Goal: Answer question/provide support

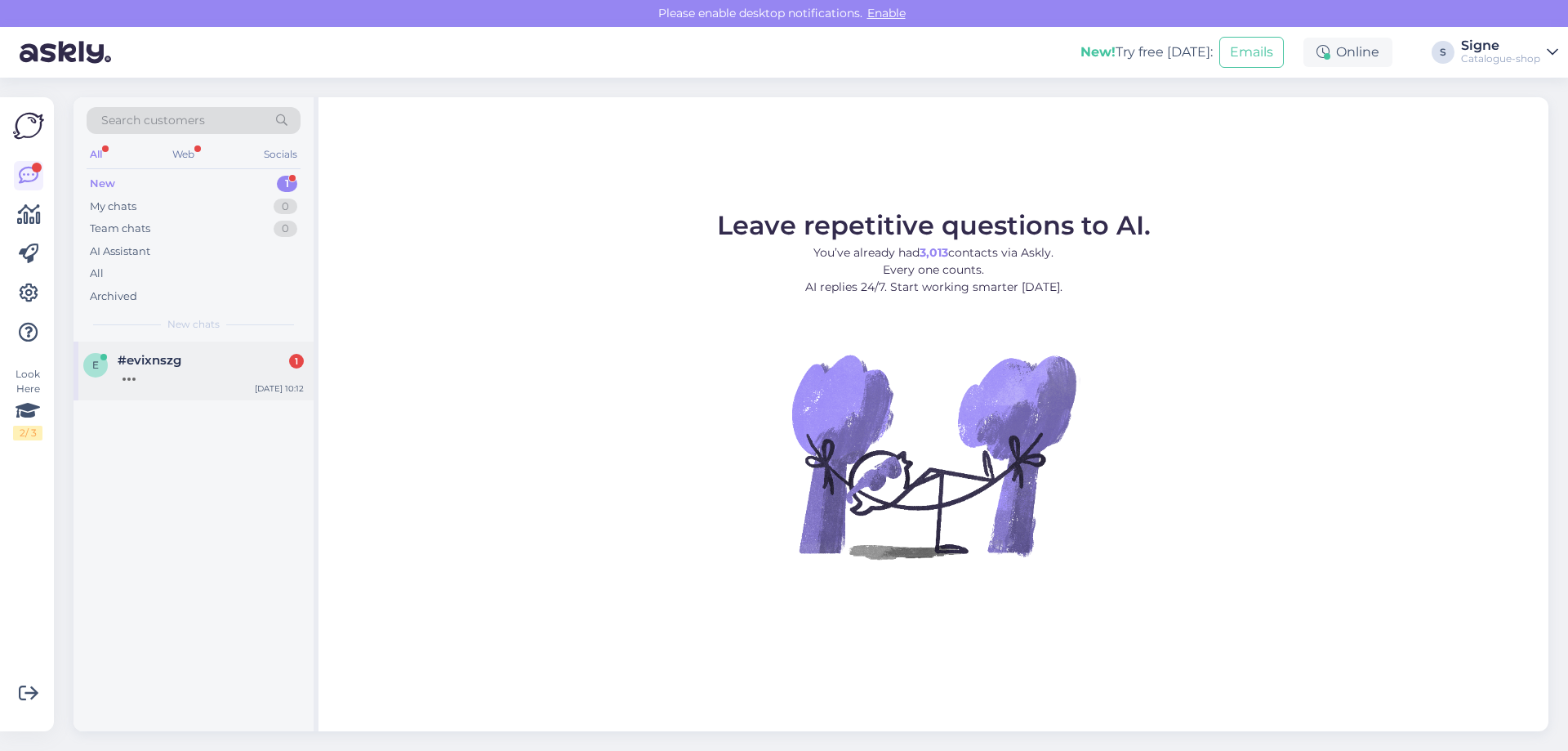
click at [181, 362] on div "#evixnszg 1" at bounding box center [210, 360] width 186 height 15
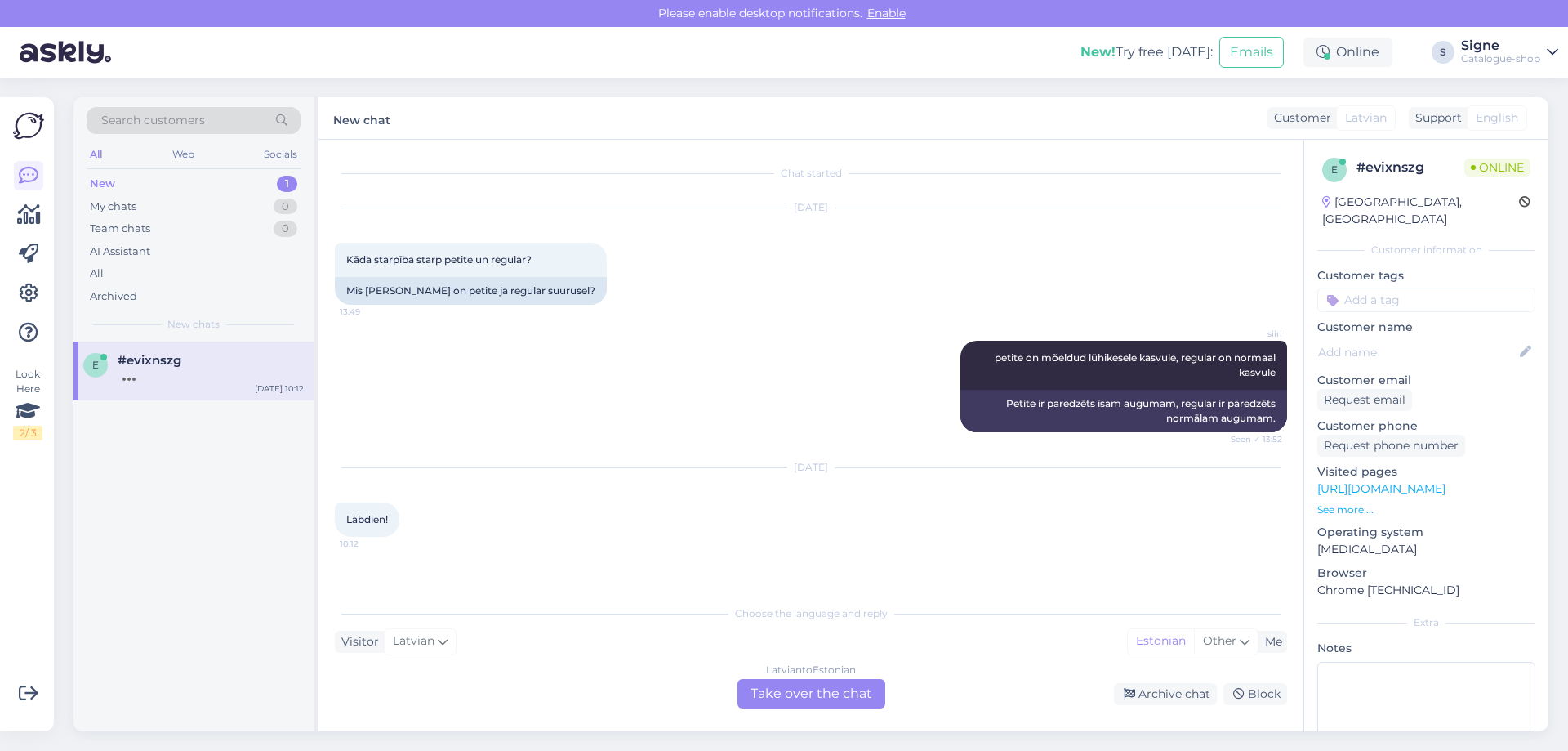
click at [795, 692] on div "[DEMOGRAPHIC_DATA] to Estonian Take over the chat" at bounding box center [812, 693] width 148 height 29
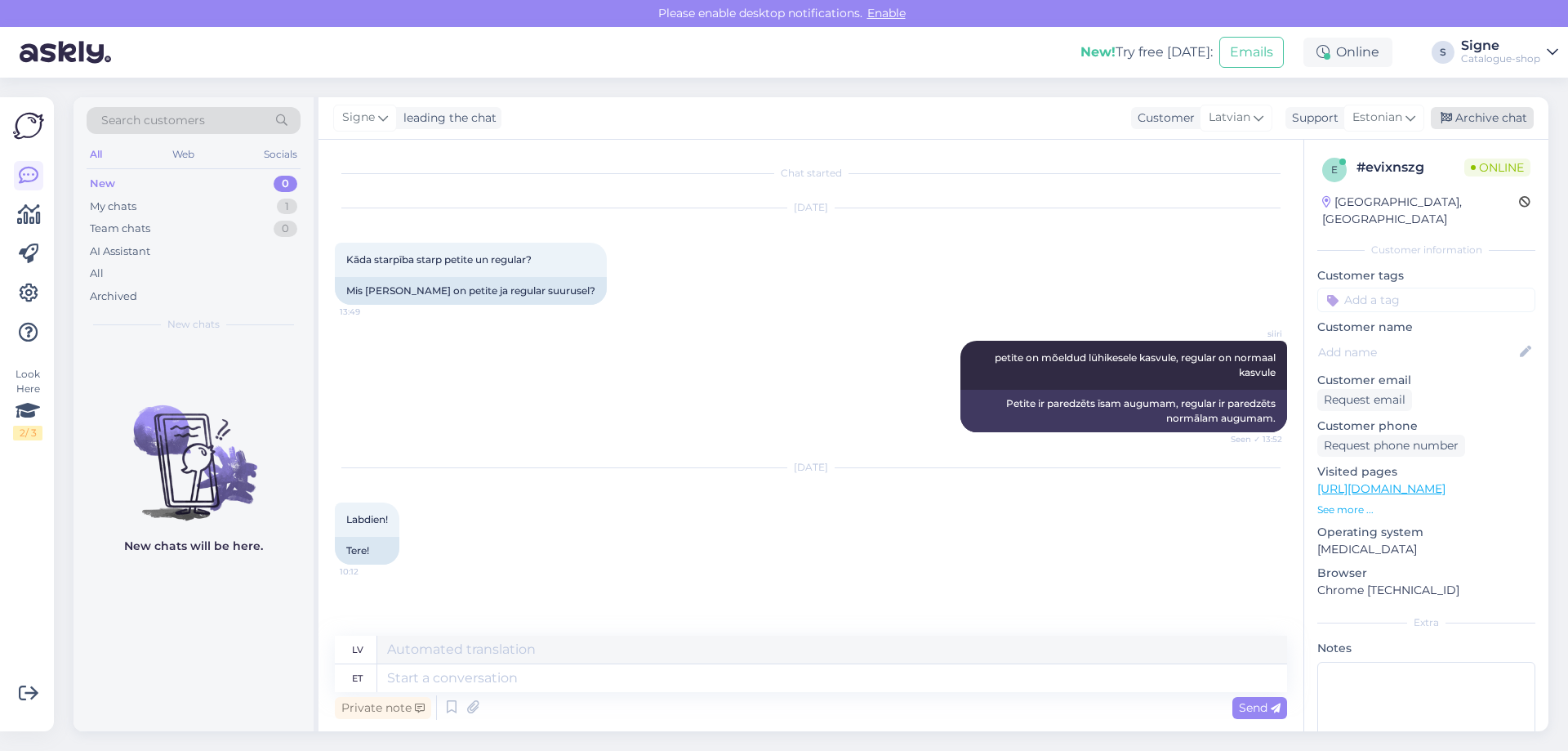
click at [1486, 115] on div "Archive chat" at bounding box center [1482, 118] width 103 height 22
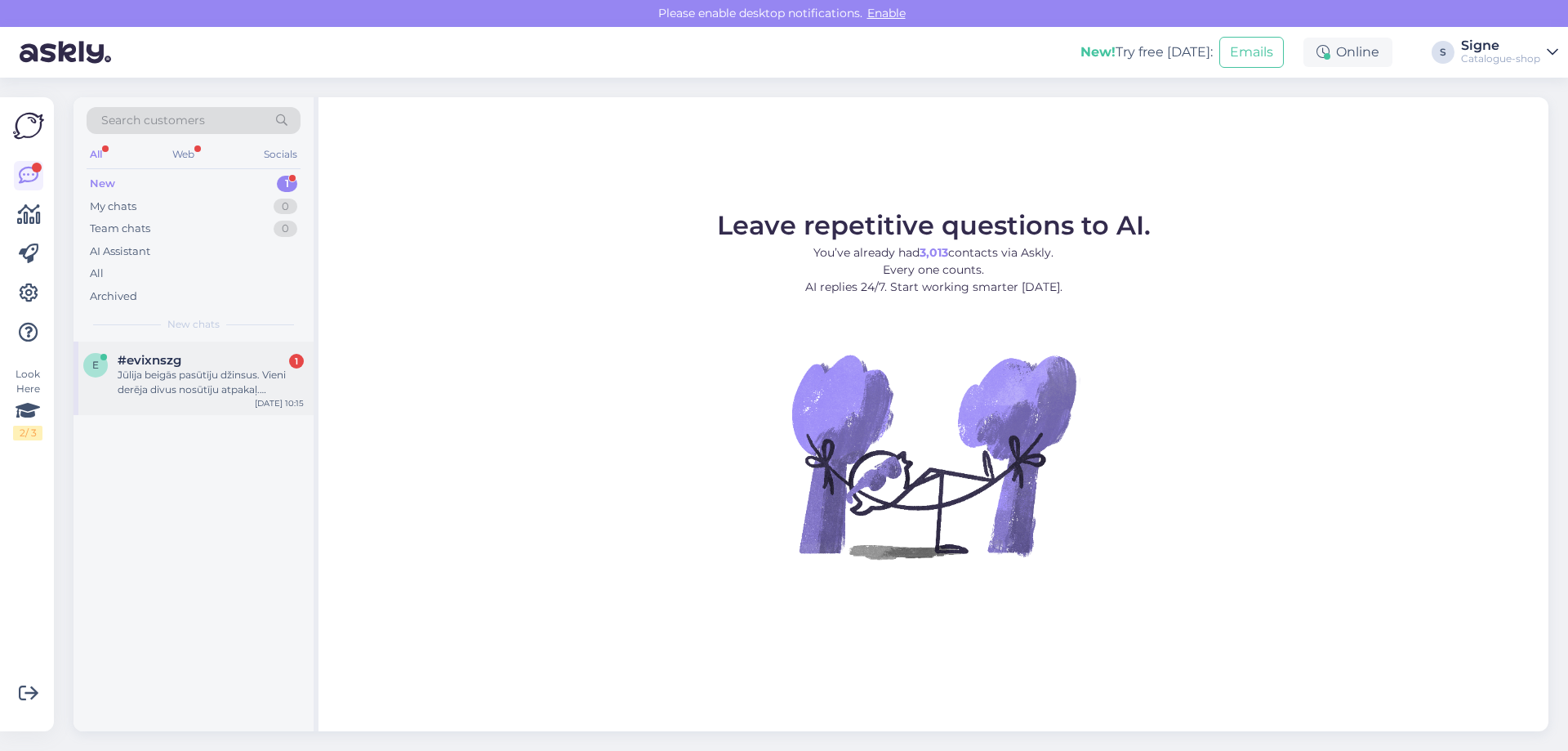
click at [253, 374] on div "Jūlija beigās pasūtīju džinsus. Vieni derēja divus nosūtīju atpakaļ. Pasūtījuma…" at bounding box center [210, 382] width 186 height 29
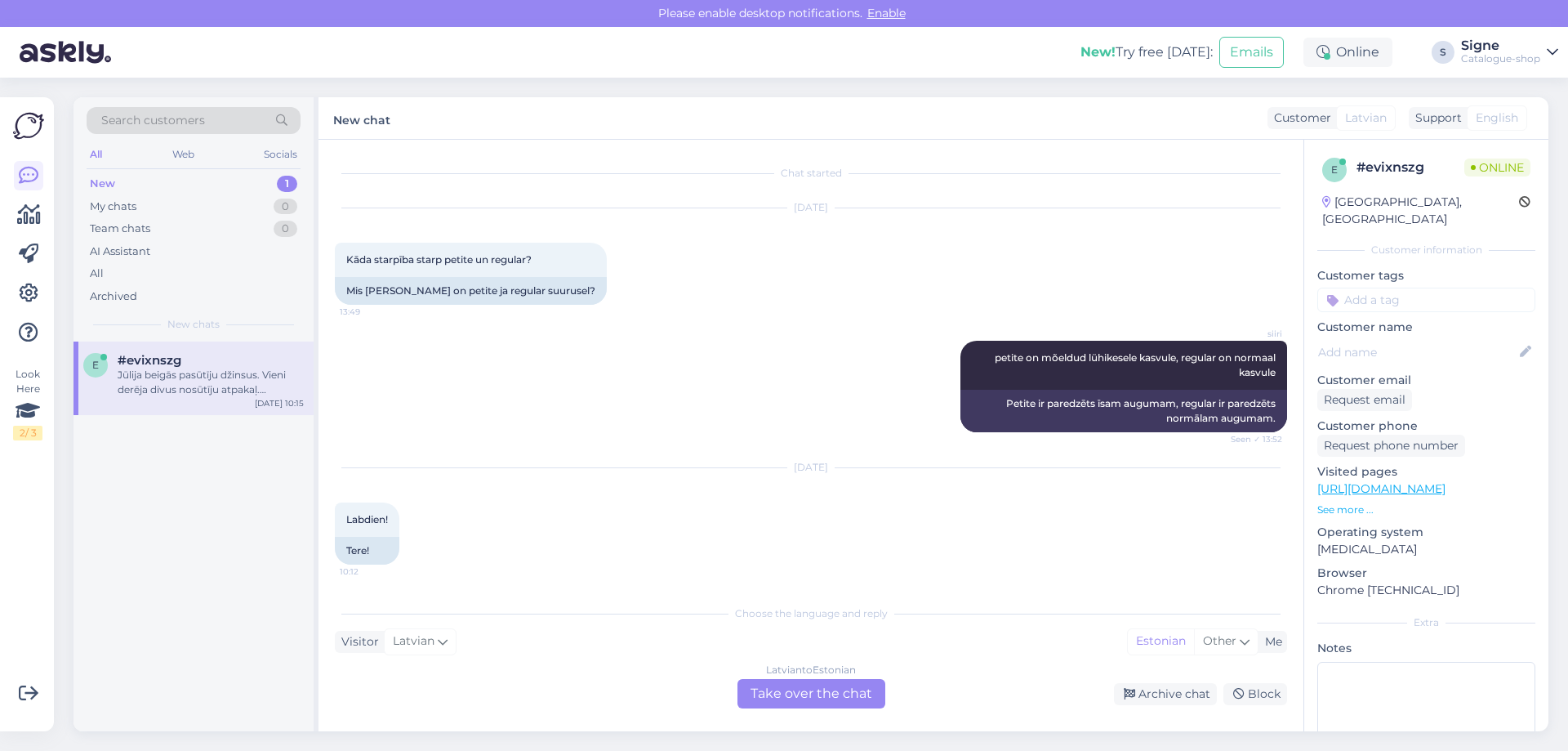
scroll to position [115, 0]
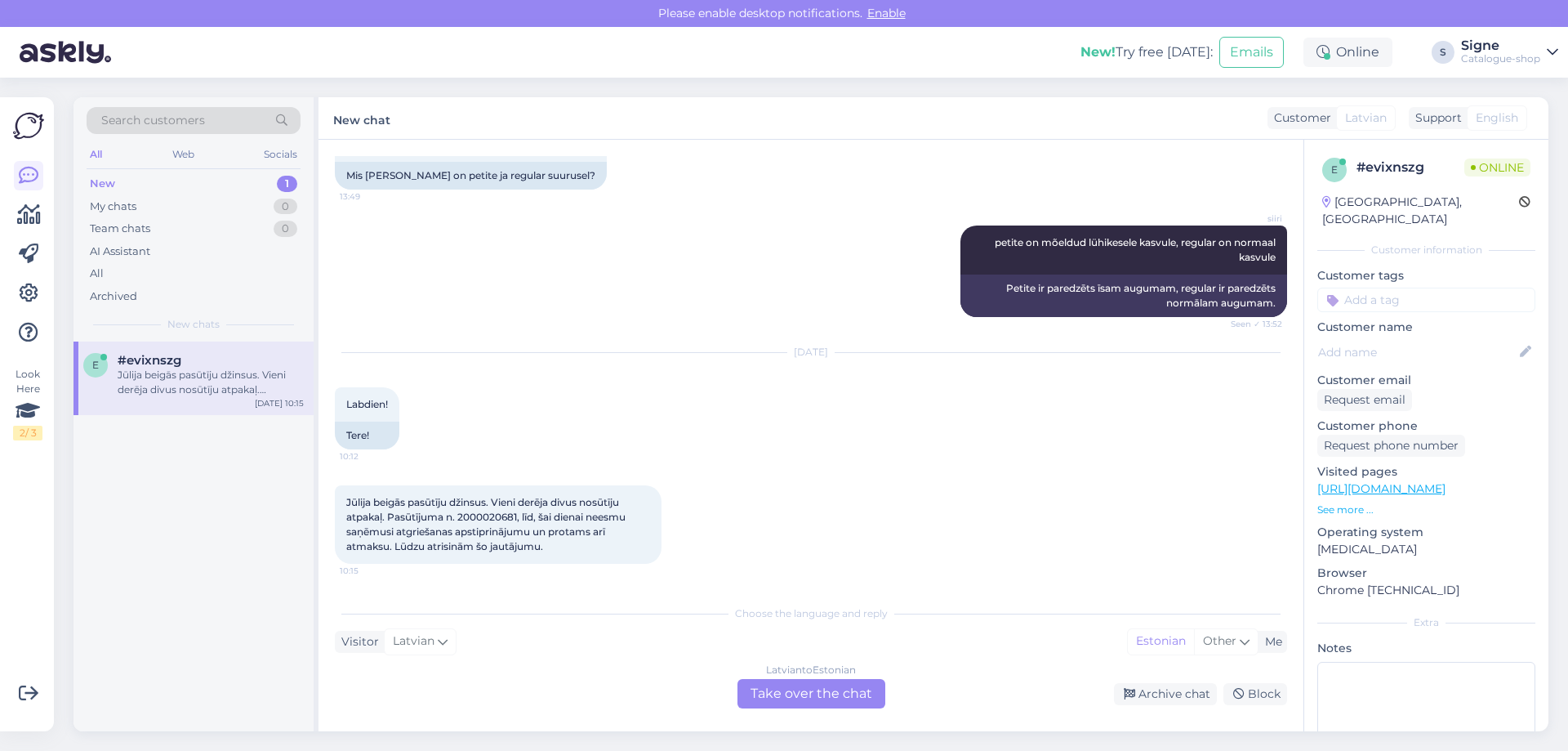
click at [789, 686] on div "[DEMOGRAPHIC_DATA] to Estonian Take over the chat" at bounding box center [812, 693] width 148 height 29
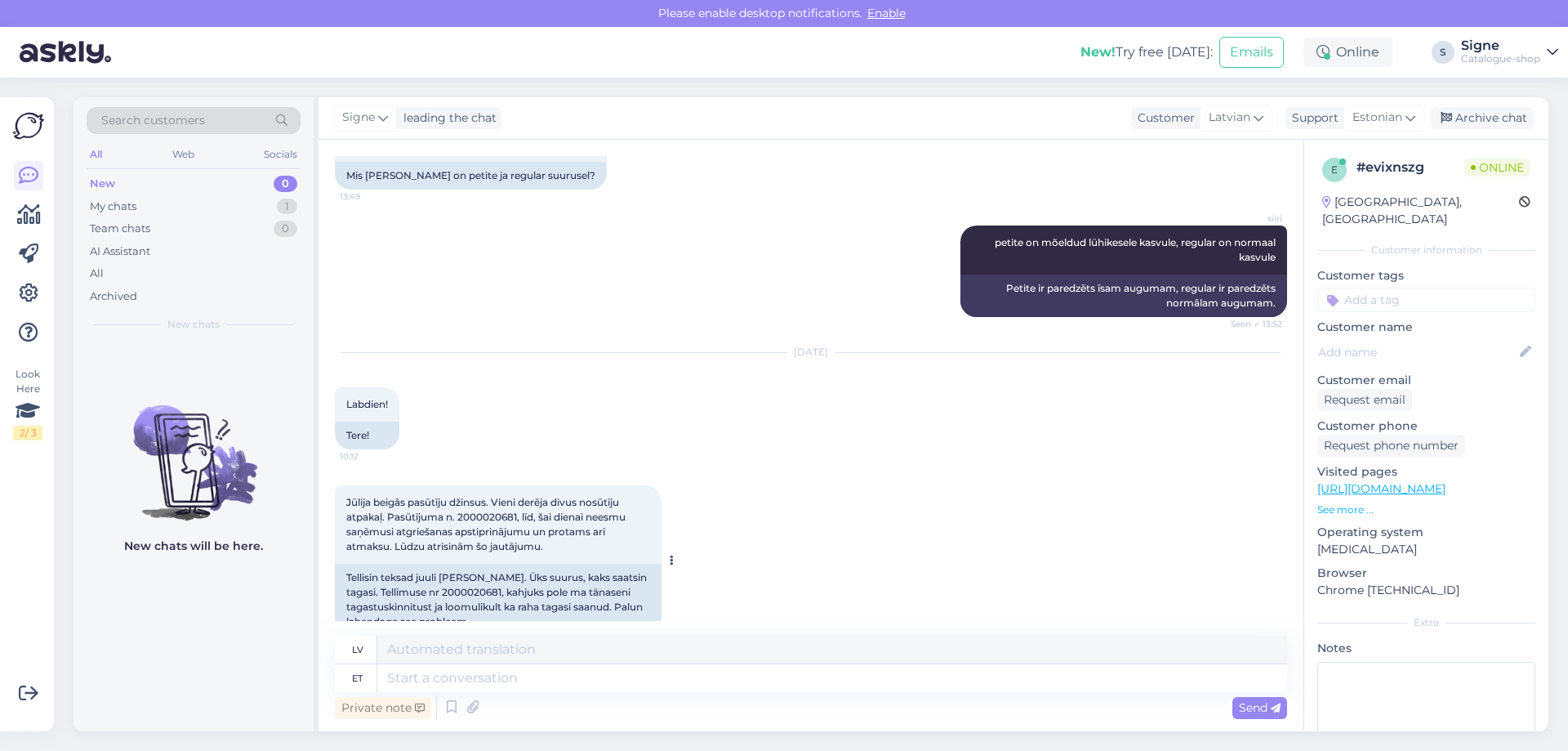
scroll to position [148, 0]
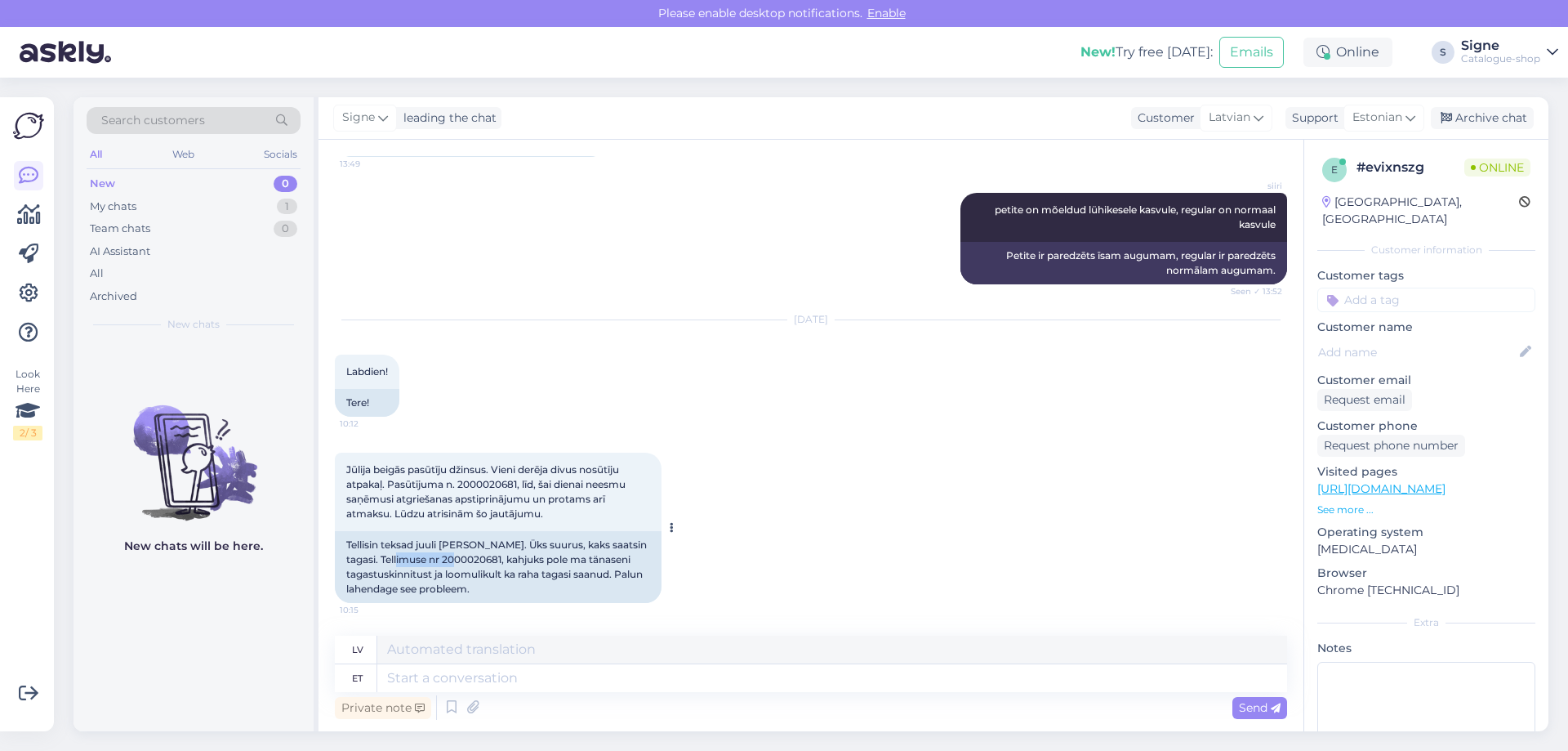
drag, startPoint x: 407, startPoint y: 563, endPoint x: 468, endPoint y: 556, distance: 61.4
click at [468, 556] on div "Tellisin teksad juuli lõpus. Üks suurus, kaks saatsin tagasi. Tellimuse nr 2000…" at bounding box center [497, 567] width 326 height 72
copy div "2000020681"
click at [435, 671] on textarea at bounding box center [831, 678] width 910 height 28
type textarea "Tagastus"
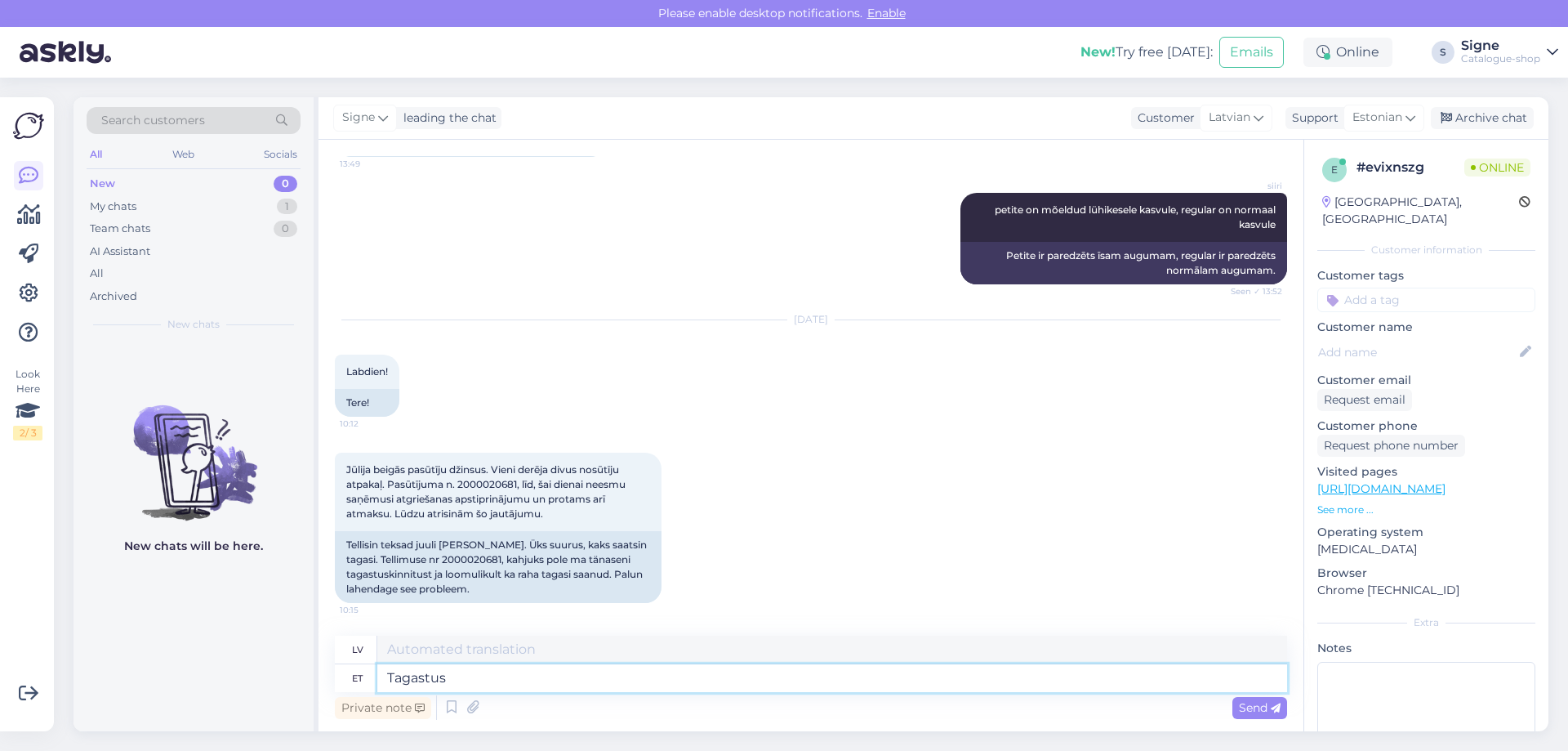
type textarea "Atgriešanās"
type textarea "Tagastus on k"
type textarea "Atgriešanās ir"
type textarea "Tagastus on käideldud ja"
type textarea "Atgriešana ir apstrādāta un"
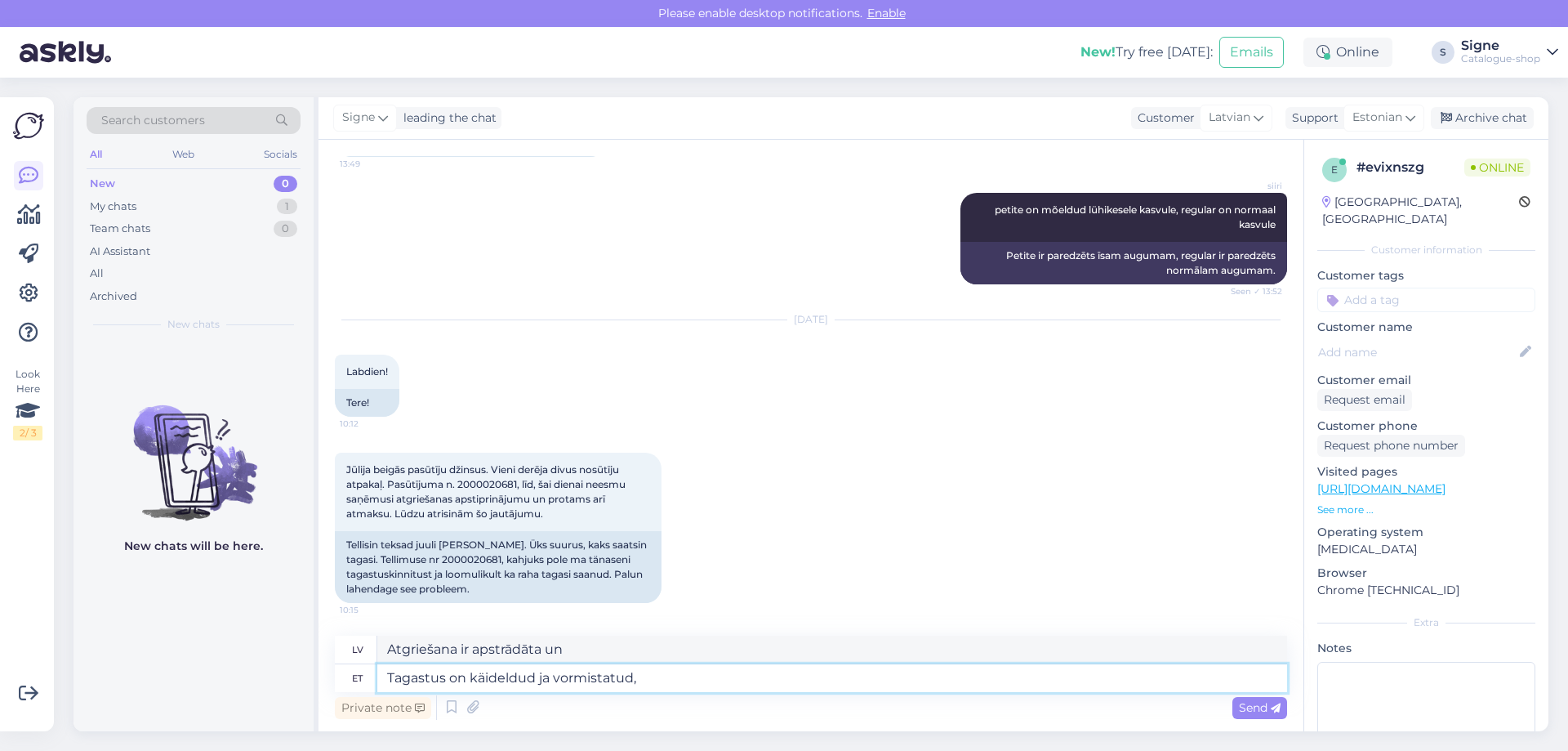
type textarea "Tagastus on käideldud ja vormistatud,"
type textarea "Atgriešana ir apstrādāta un noformēta,"
type textarea "Tagastus on käideldud ja vormistatud, tagastussumma k"
type textarea "Atgriešana ir apstrādāta un apstrādāta, atmaksas summa"
type textarea "Tagastus on käideldud ja vormistatud, tagastussumma kantakse t"
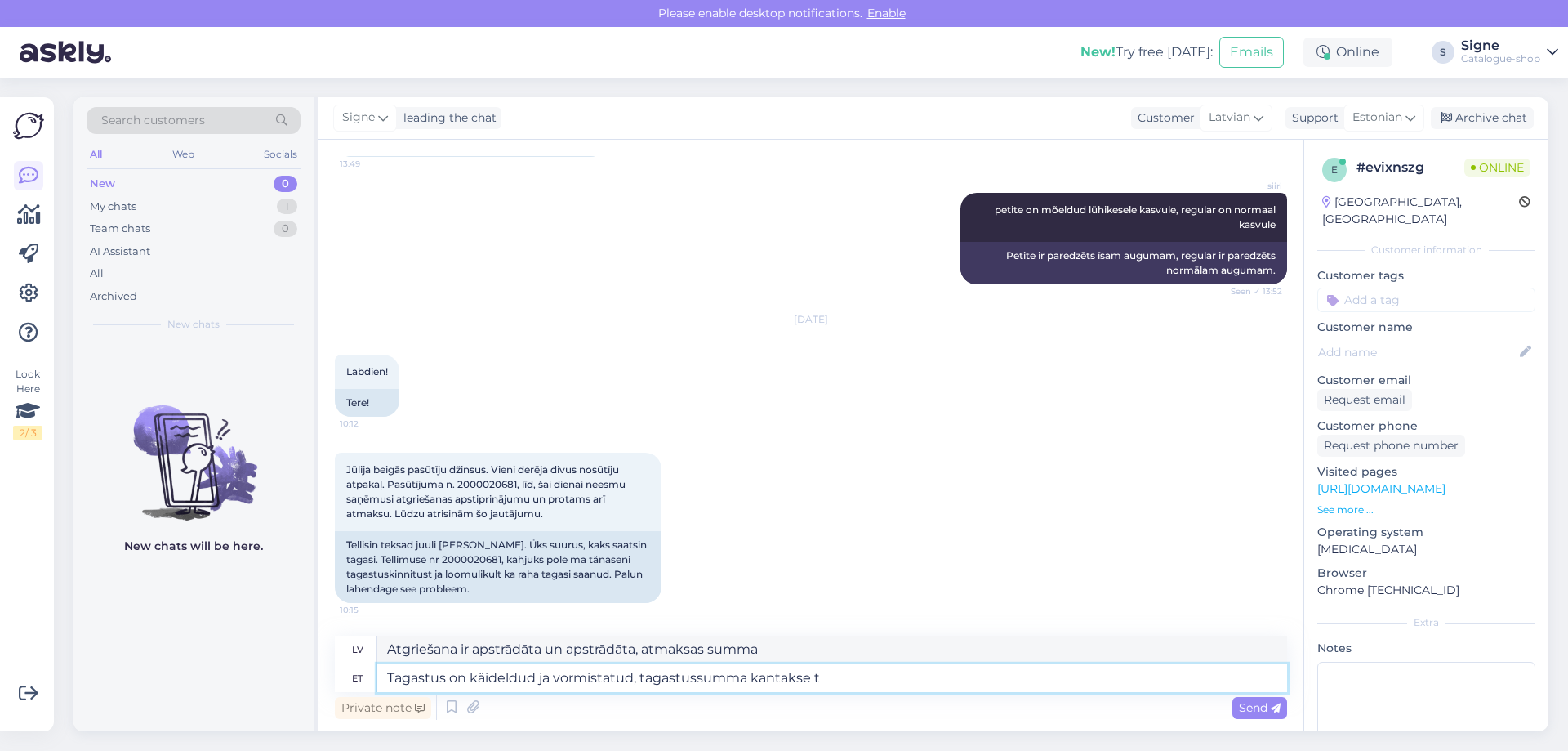
type textarea "Atgriešana ir apstrādāta un noformēta, atmaksas summa tiks pārskaitīta."
type textarea "Tagastus on käideldud ja vormistatud, tagastussumma kantakse teie a"
type textarea "Atgriešana ir apstrādāta un atmaksas summa tiks ieskaitīta jūsu kontā."
type textarea "Tagastus on käideldud ja vormistatud, tagastussumma kantakse teie arveldusarvel…"
type textarea "Atgriešana ir apstrādāta un pabeigta, un atmaksas summa tiks pārskaitīta uz jūs…"
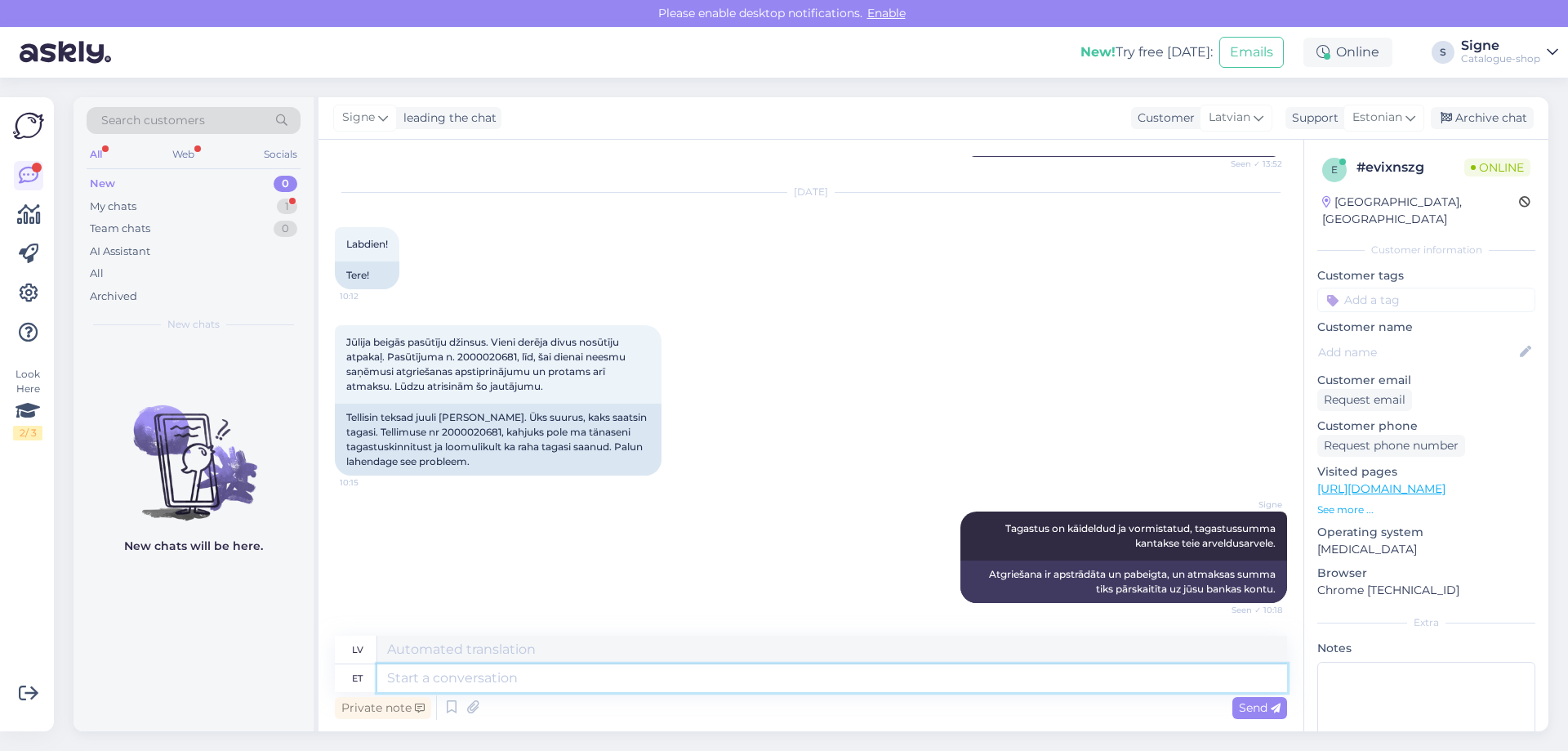
scroll to position [373, 0]
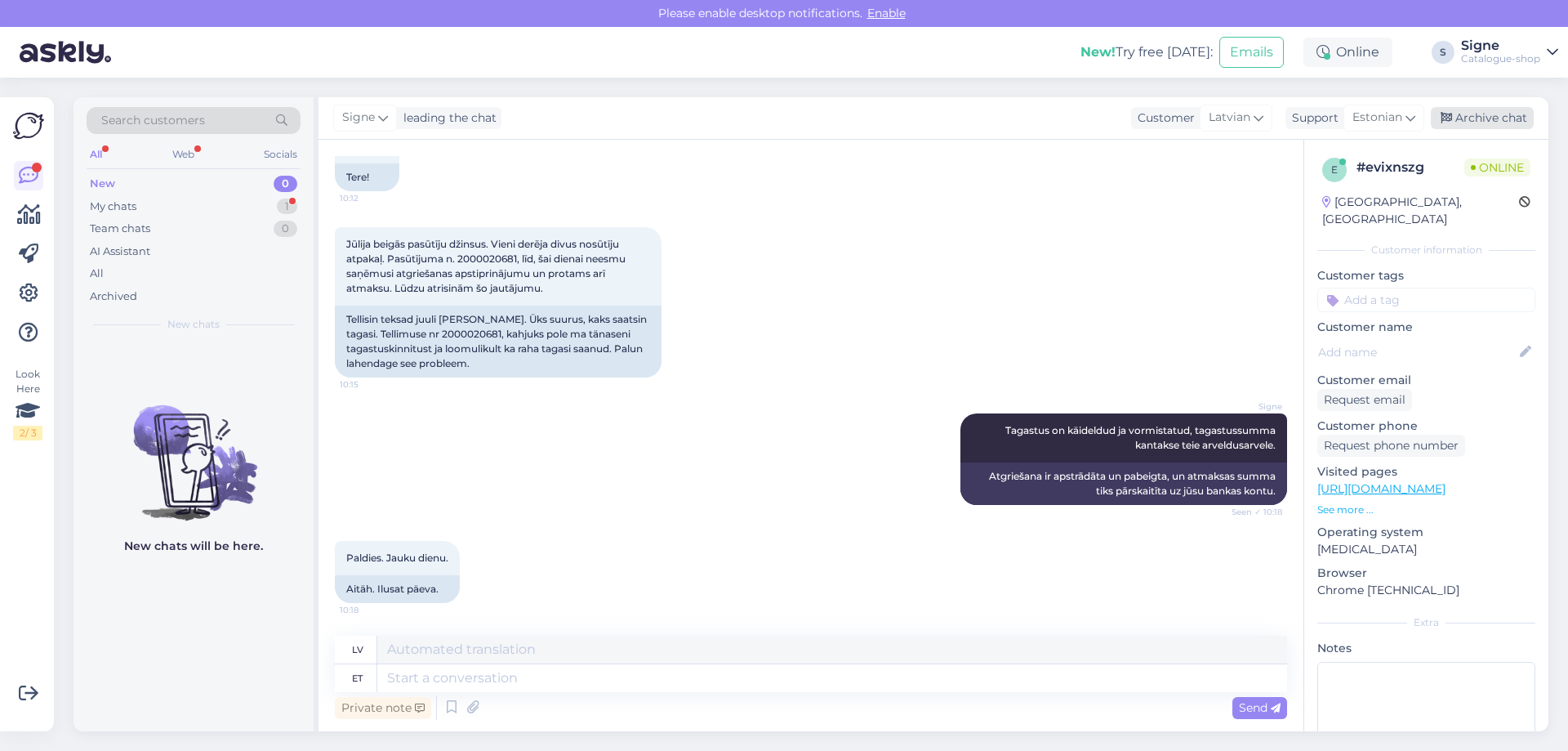
click at [1521, 115] on div "Archive chat" at bounding box center [1482, 118] width 103 height 22
